Goal: Use online tool/utility: Utilize a website feature to perform a specific function

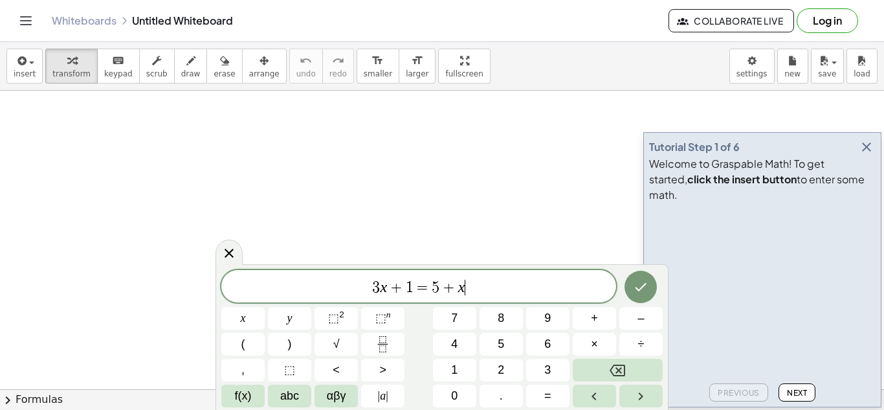
scroll to position [1, 0]
click at [870, 155] on icon "button" at bounding box center [867, 147] width 16 height 16
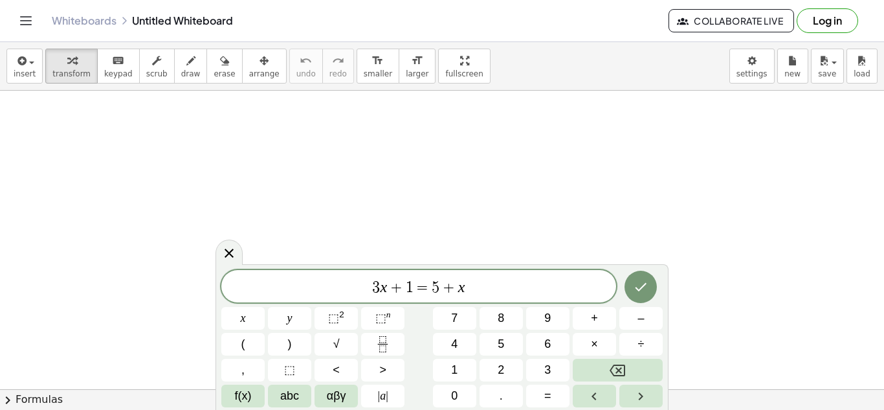
click at [487, 289] on span "3 x + 1 = 5 + x" at bounding box center [418, 287] width 395 height 18
click at [639, 278] on button "Done" at bounding box center [640, 287] width 32 height 32
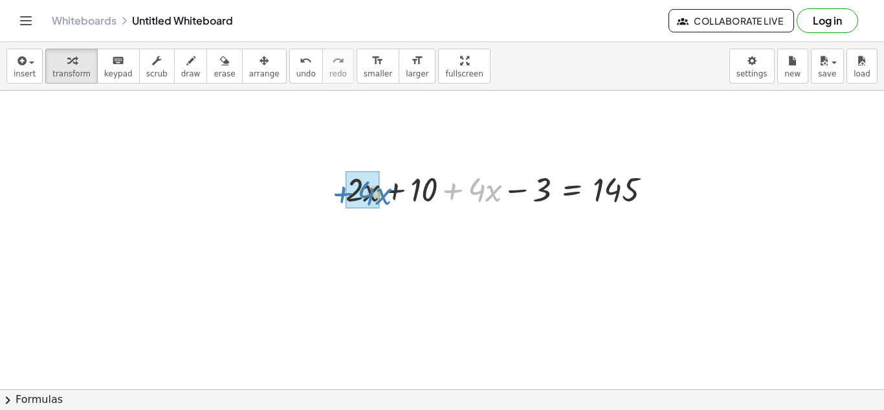
drag, startPoint x: 458, startPoint y: 193, endPoint x: 347, endPoint y: 197, distance: 110.7
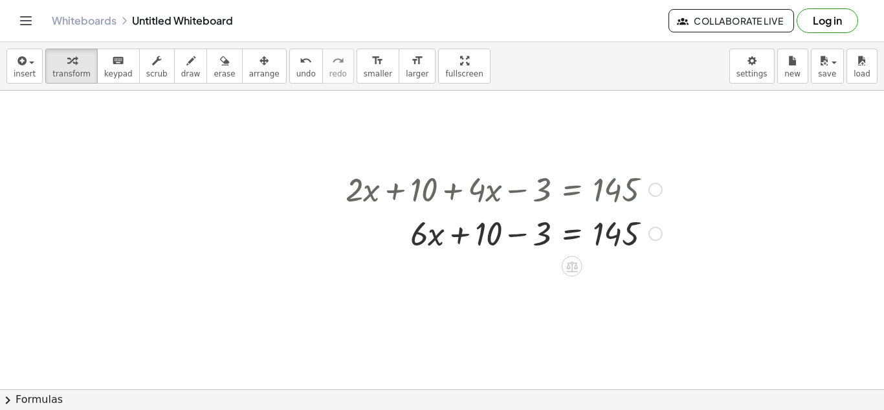
click at [516, 236] on div at bounding box center [503, 232] width 329 height 44
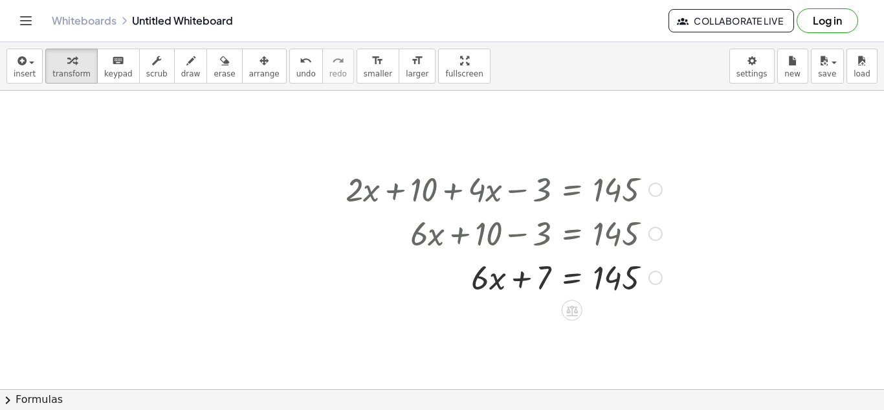
click at [570, 282] on div at bounding box center [503, 276] width 329 height 44
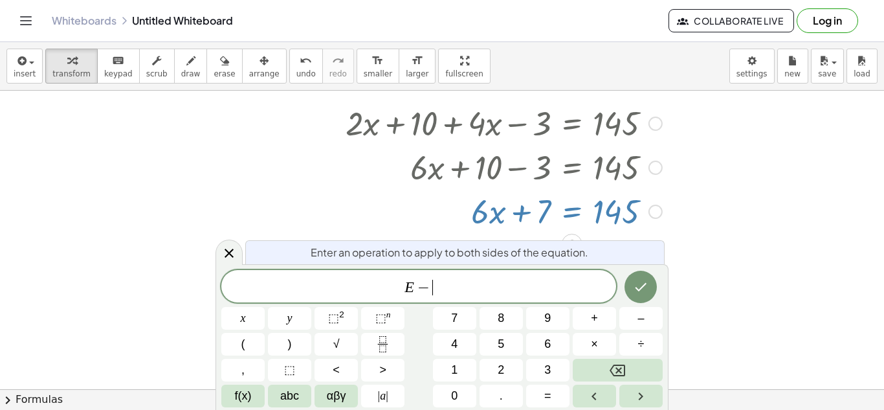
scroll to position [13, 0]
click at [641, 293] on icon "Done" at bounding box center [641, 287] width 16 height 16
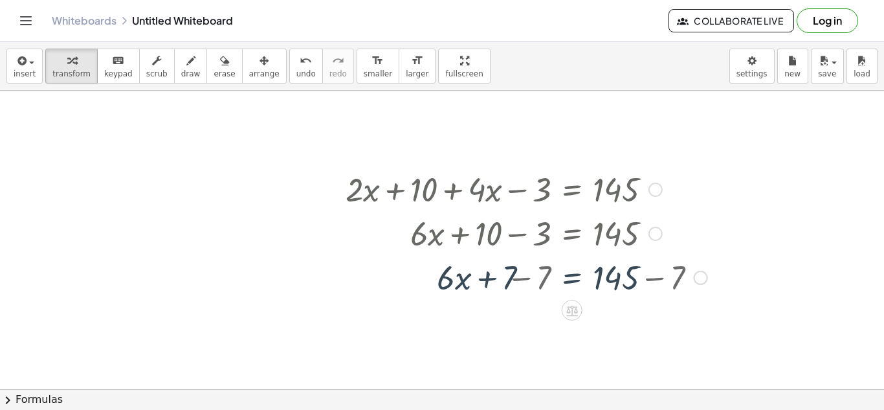
scroll to position [0, 0]
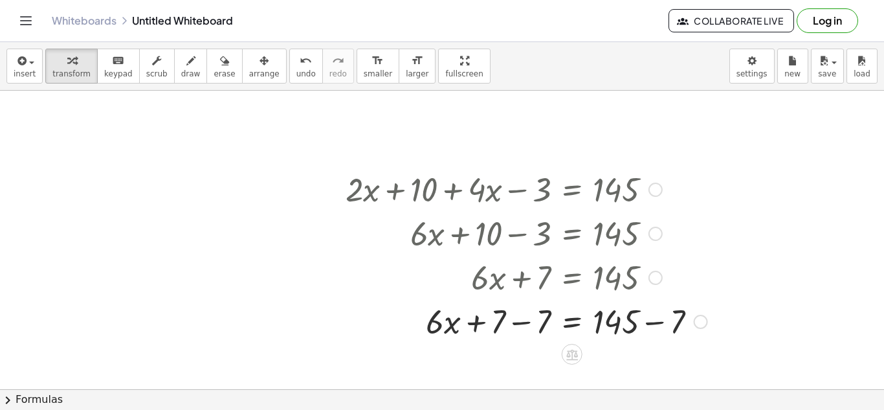
click at [520, 323] on div at bounding box center [526, 320] width 375 height 44
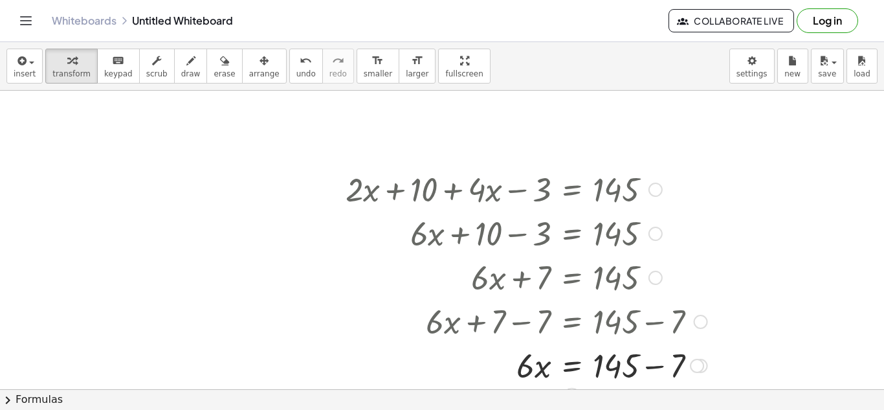
click at [650, 368] on div at bounding box center [526, 364] width 375 height 44
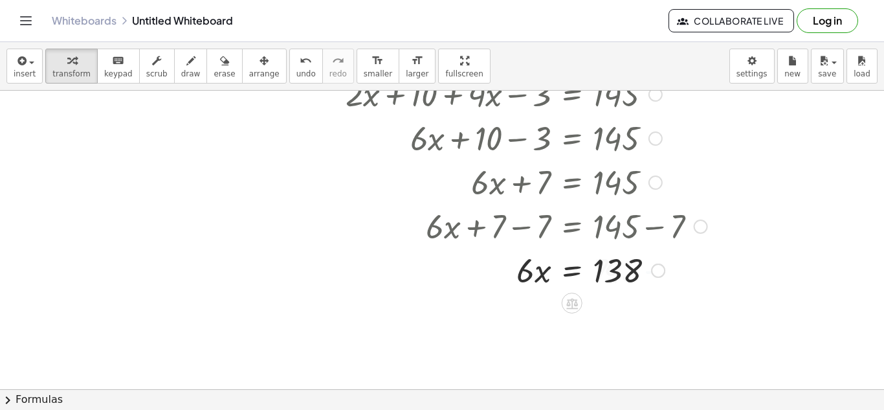
scroll to position [102, 0]
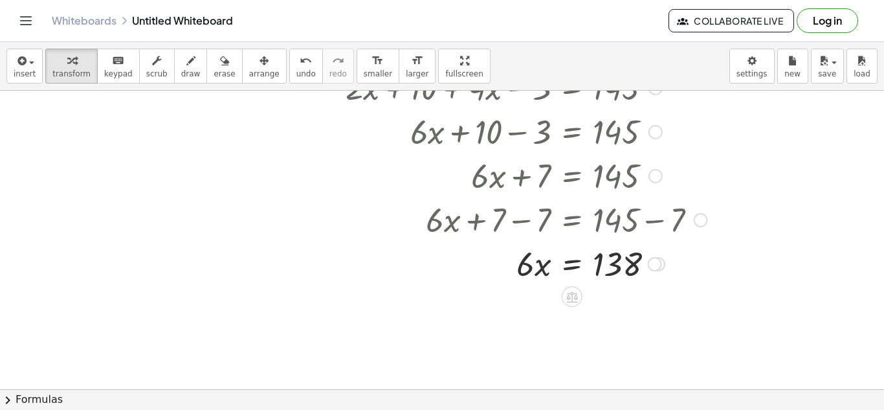
click at [573, 272] on div at bounding box center [526, 263] width 375 height 44
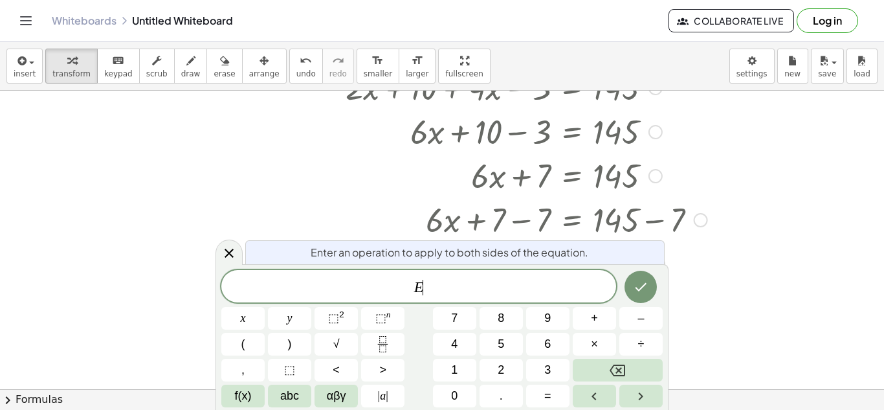
scroll to position [14, 0]
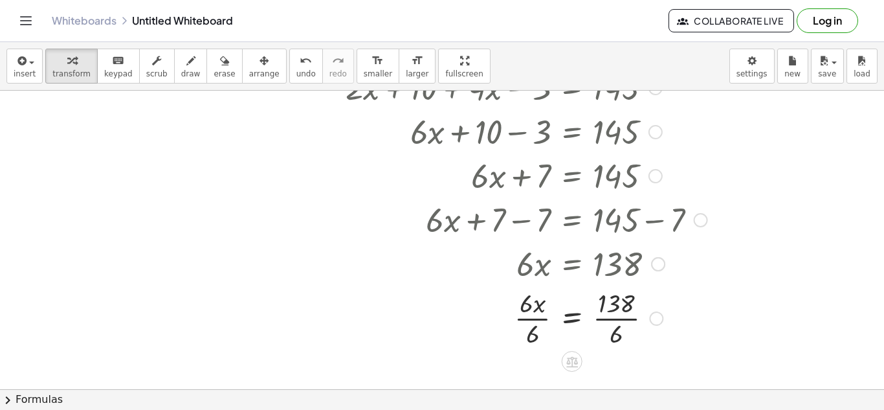
click at [623, 324] on div at bounding box center [526, 317] width 375 height 65
click at [540, 320] on div at bounding box center [526, 317] width 375 height 65
click at [217, 254] on div at bounding box center [442, 329] width 884 height 681
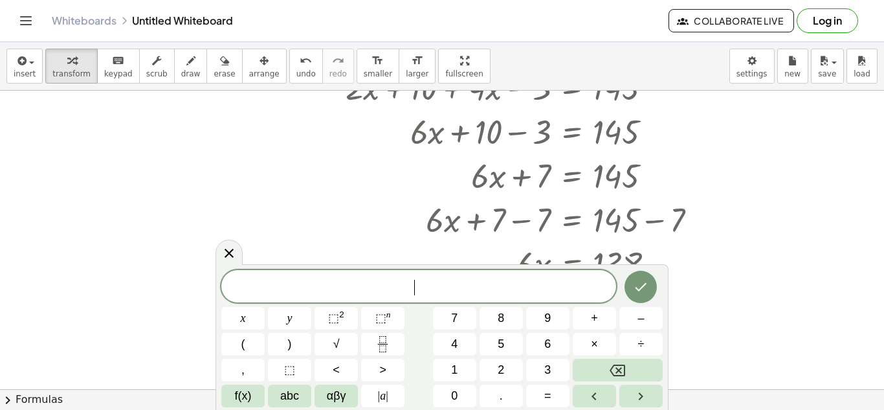
scroll to position [14, 0]
click at [598, 349] on button "×" at bounding box center [594, 344] width 43 height 23
click at [643, 287] on icon "Done" at bounding box center [641, 287] width 16 height 16
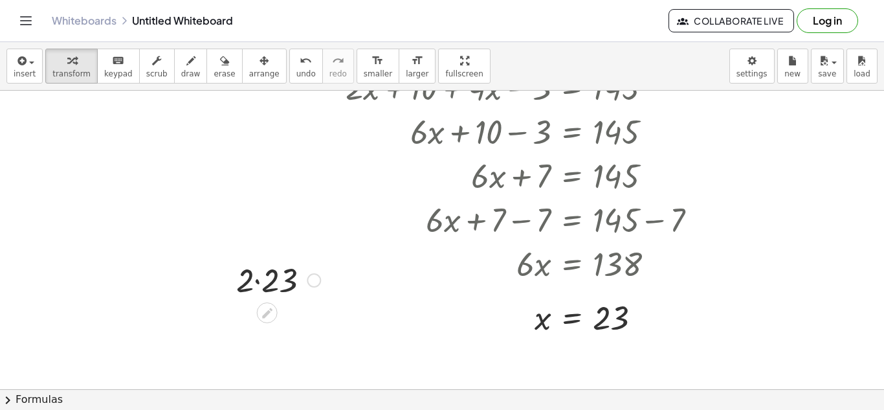
click at [259, 280] on div at bounding box center [278, 279] width 97 height 44
click at [230, 156] on div at bounding box center [442, 329] width 884 height 681
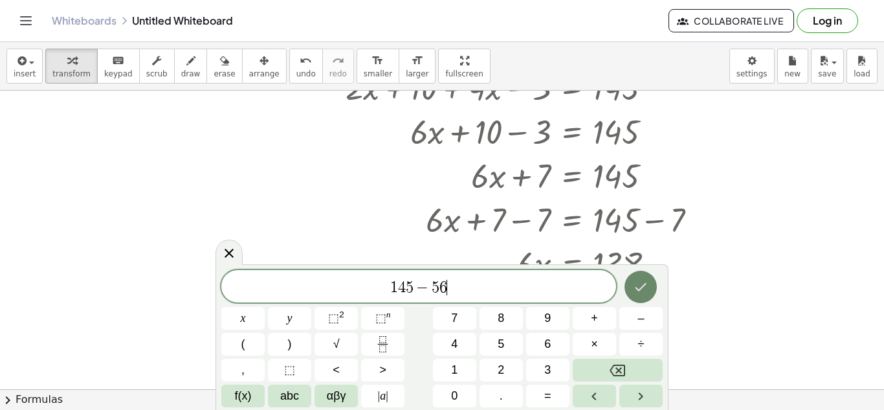
click at [641, 290] on icon "Done" at bounding box center [641, 287] width 16 height 16
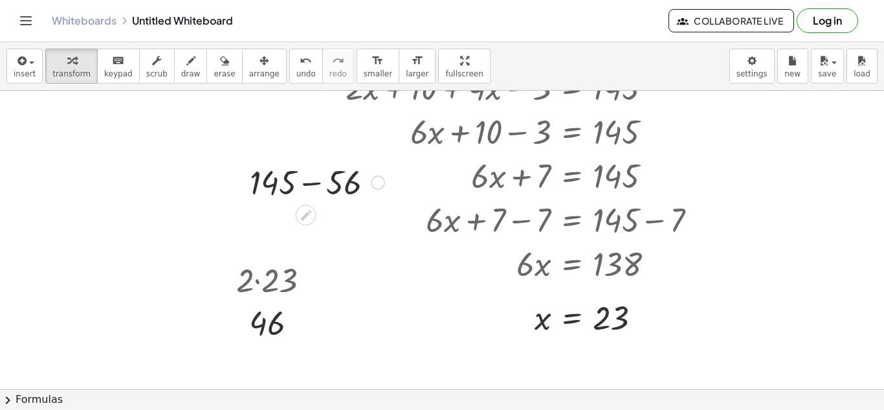
click at [315, 183] on div at bounding box center [317, 181] width 148 height 44
